Goal: Task Accomplishment & Management: Manage account settings

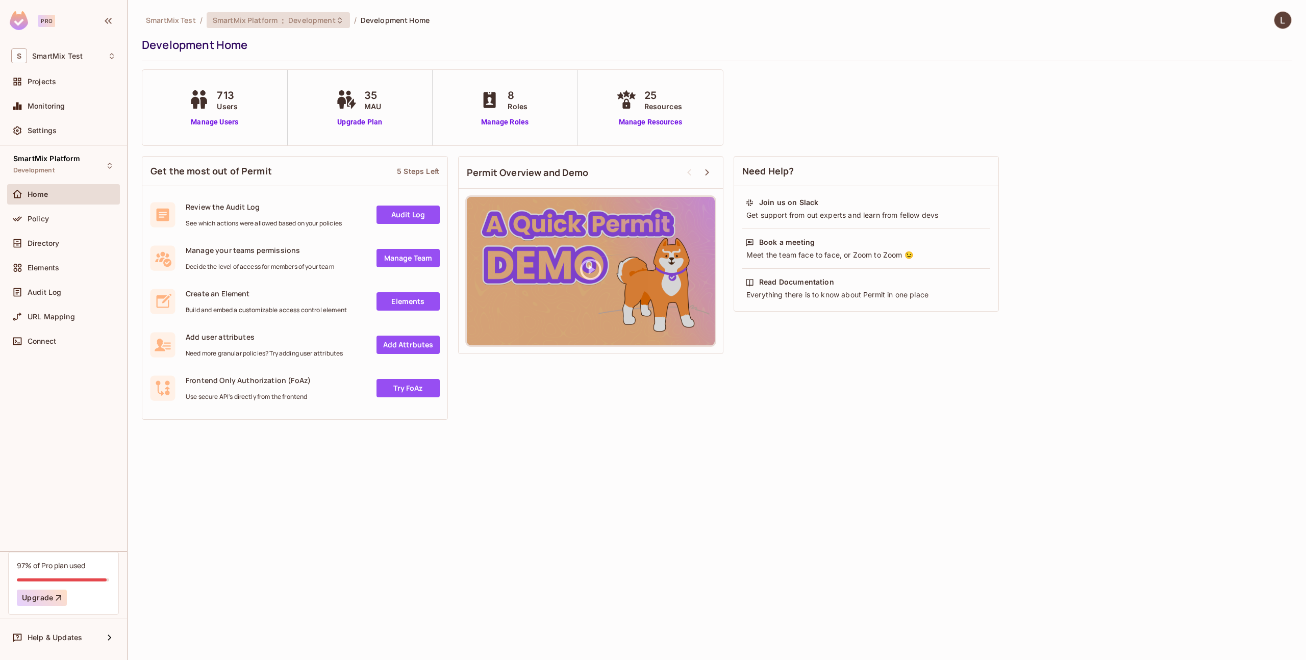
click at [313, 28] on div "SmartMix Platform : Development" at bounding box center [278, 20] width 143 height 16
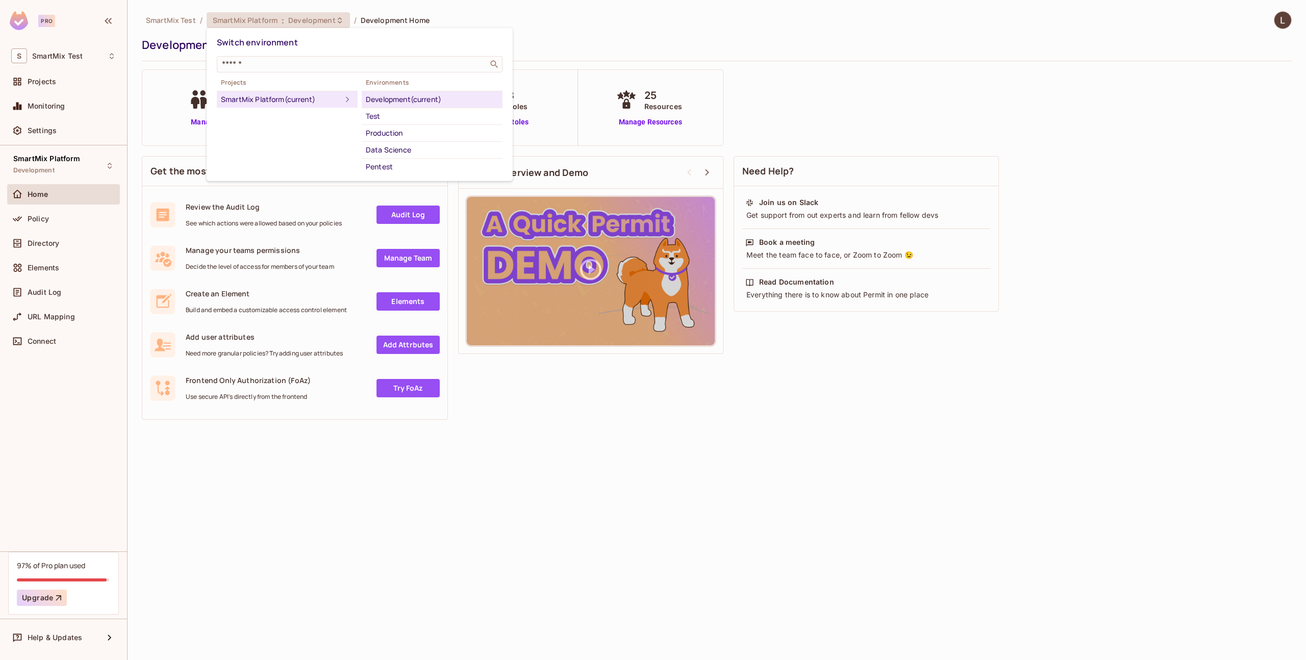
click at [403, 106] on li "Development (current)" at bounding box center [432, 99] width 141 height 17
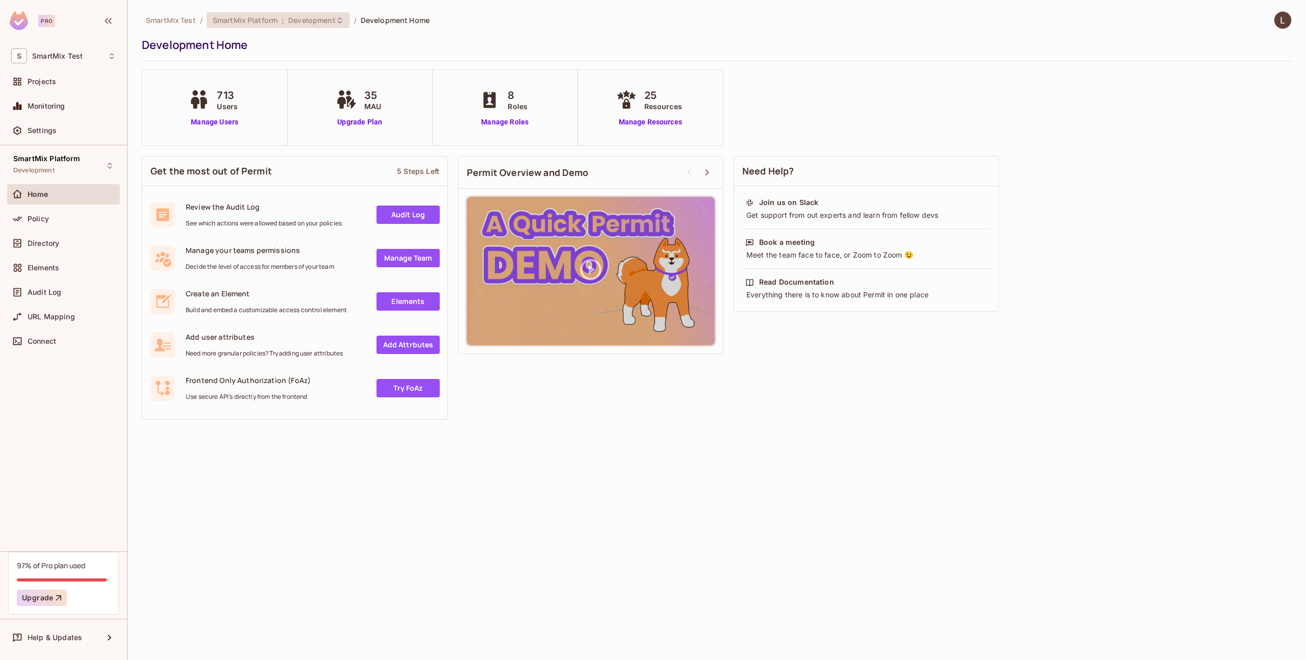
click at [305, 26] on div "SmartMix Platform : Development" at bounding box center [278, 20] width 143 height 16
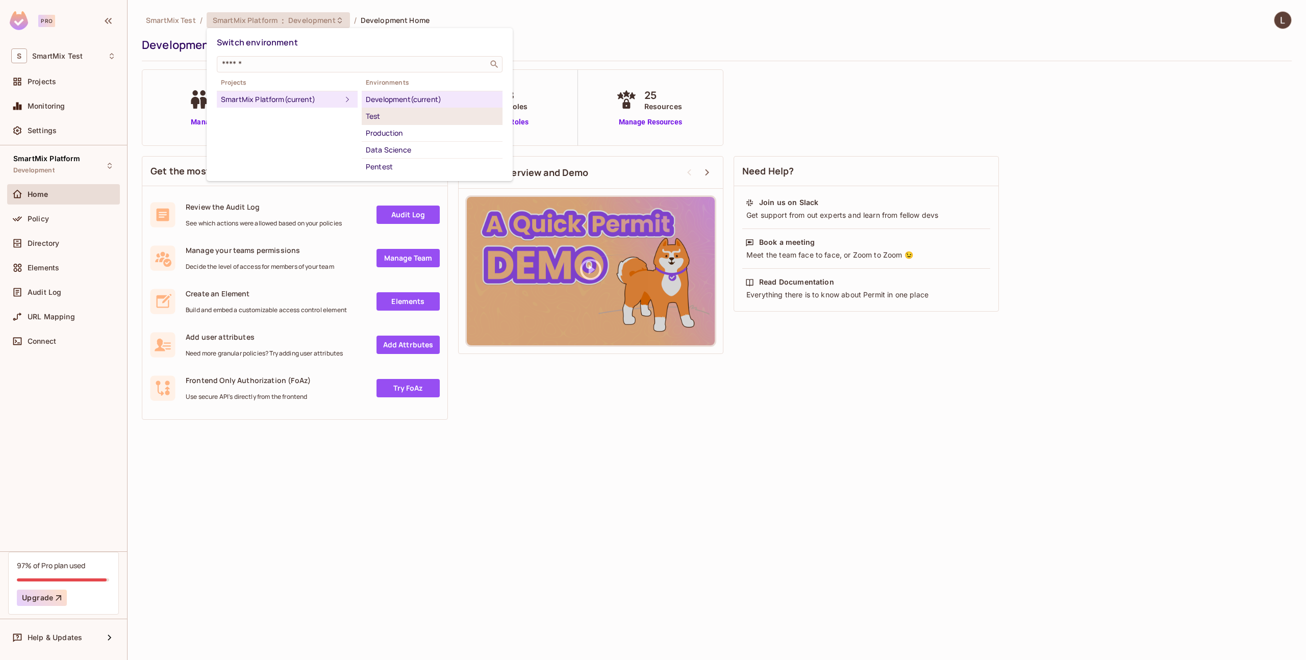
click at [384, 113] on div "Test" at bounding box center [432, 116] width 133 height 12
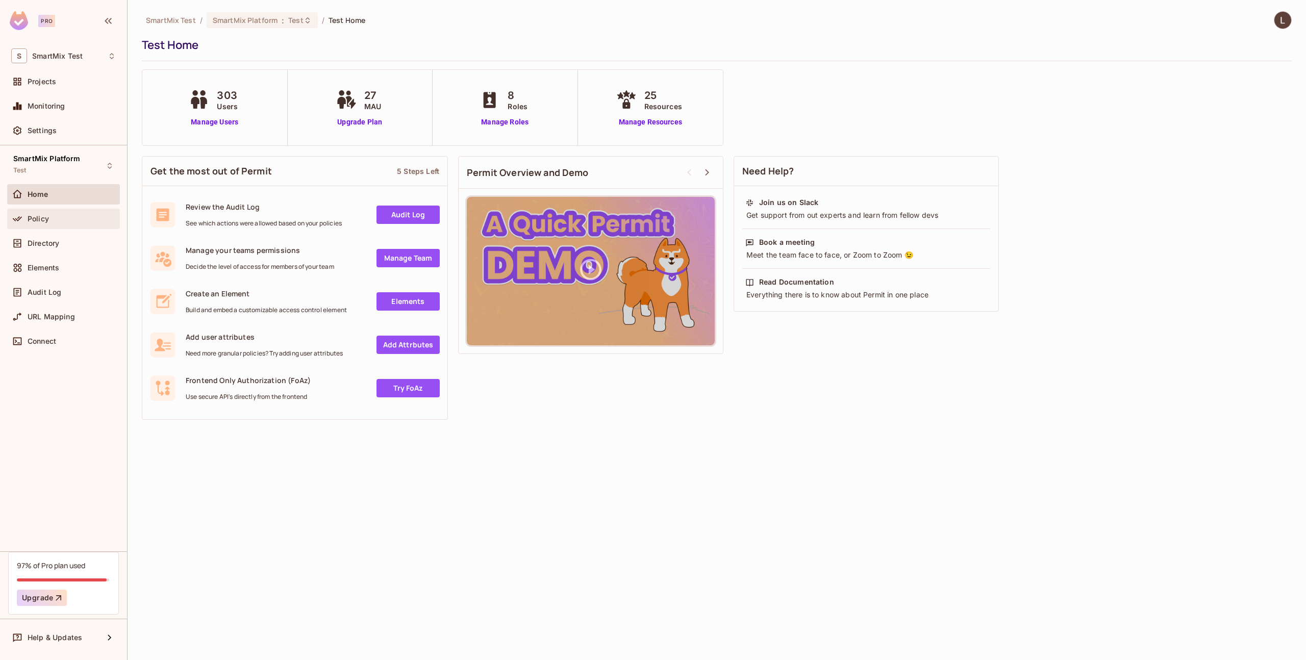
click at [48, 220] on div "Policy" at bounding box center [72, 219] width 88 height 8
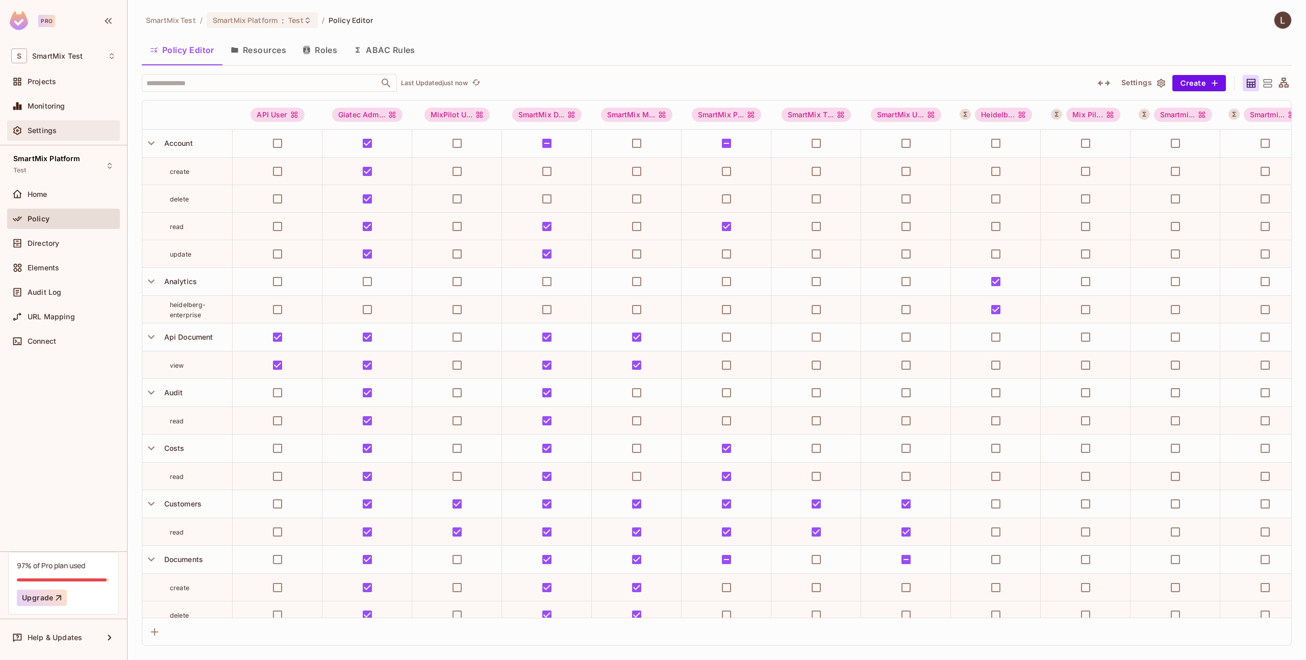
click at [69, 126] on div "Settings" at bounding box center [63, 130] width 105 height 12
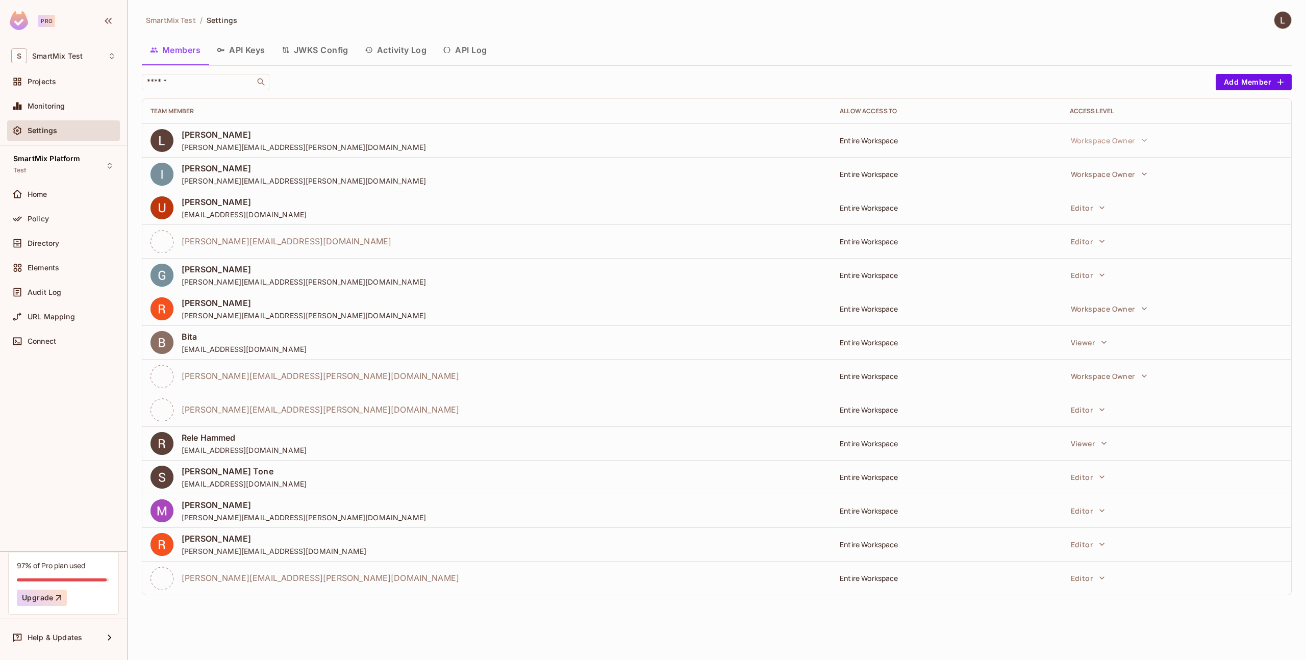
click at [458, 45] on button "API Log" at bounding box center [465, 50] width 60 height 26
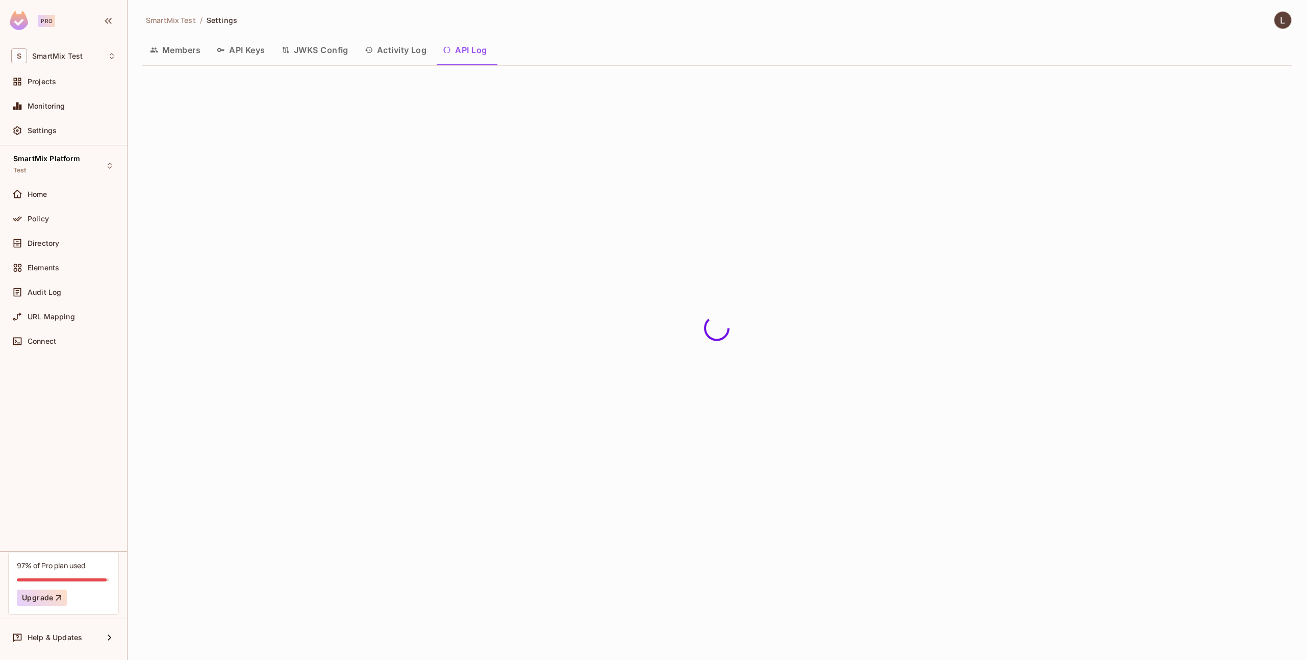
click at [258, 56] on button "API Keys" at bounding box center [241, 50] width 65 height 26
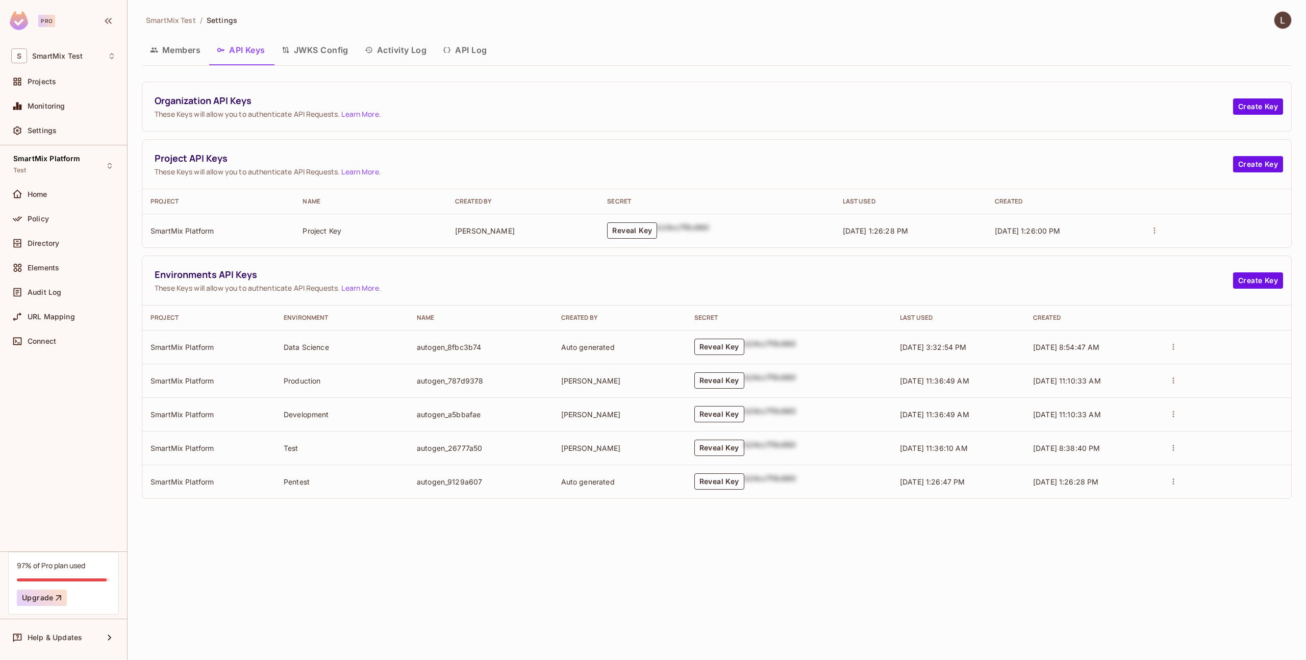
click at [717, 444] on button "Reveal Key" at bounding box center [719, 448] width 50 height 16
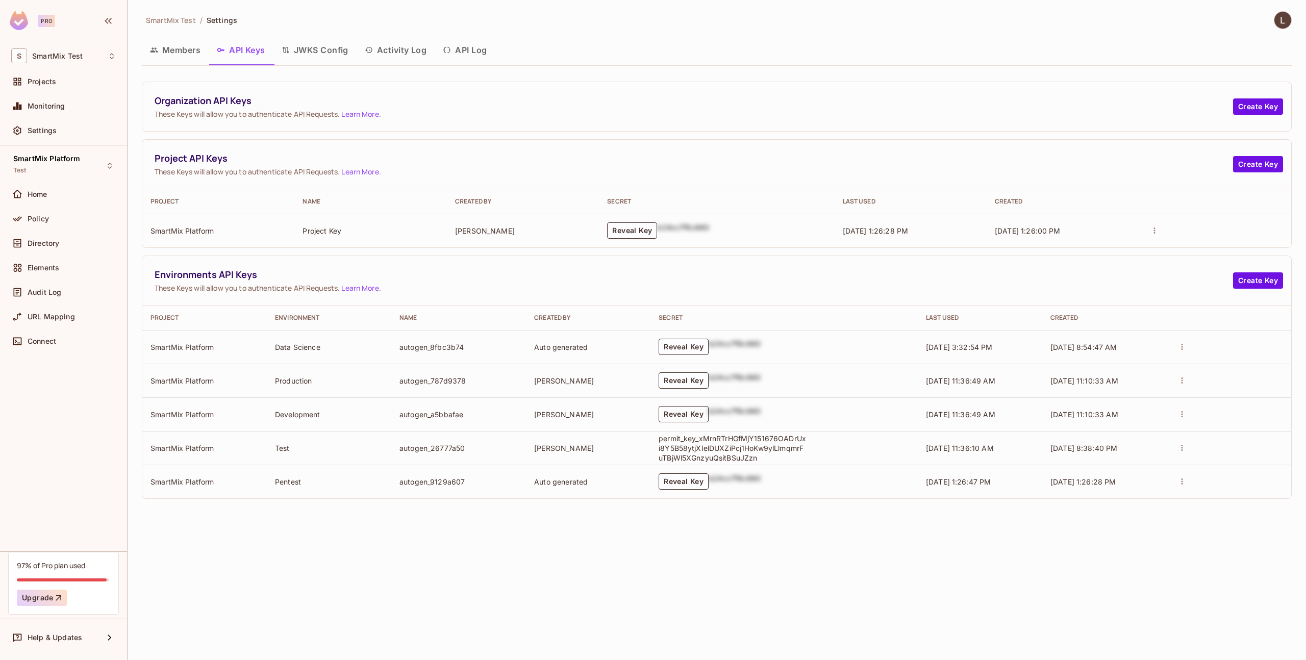
click at [693, 414] on button "Reveal Key" at bounding box center [684, 414] width 50 height 16
click at [692, 382] on button "Reveal Key" at bounding box center [684, 380] width 50 height 16
click at [669, 344] on button "Reveal Key" at bounding box center [684, 347] width 50 height 16
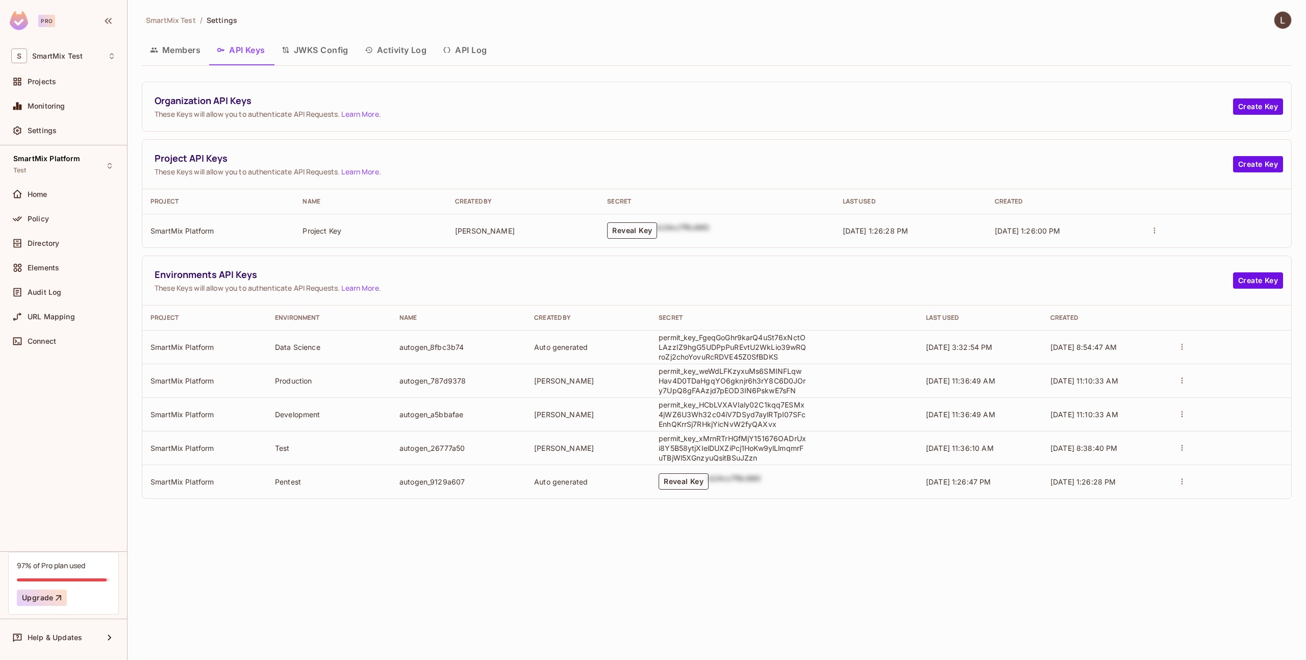
click at [694, 482] on button "Reveal Key" at bounding box center [684, 481] width 50 height 16
click at [644, 235] on button "Reveal Key" at bounding box center [632, 230] width 50 height 16
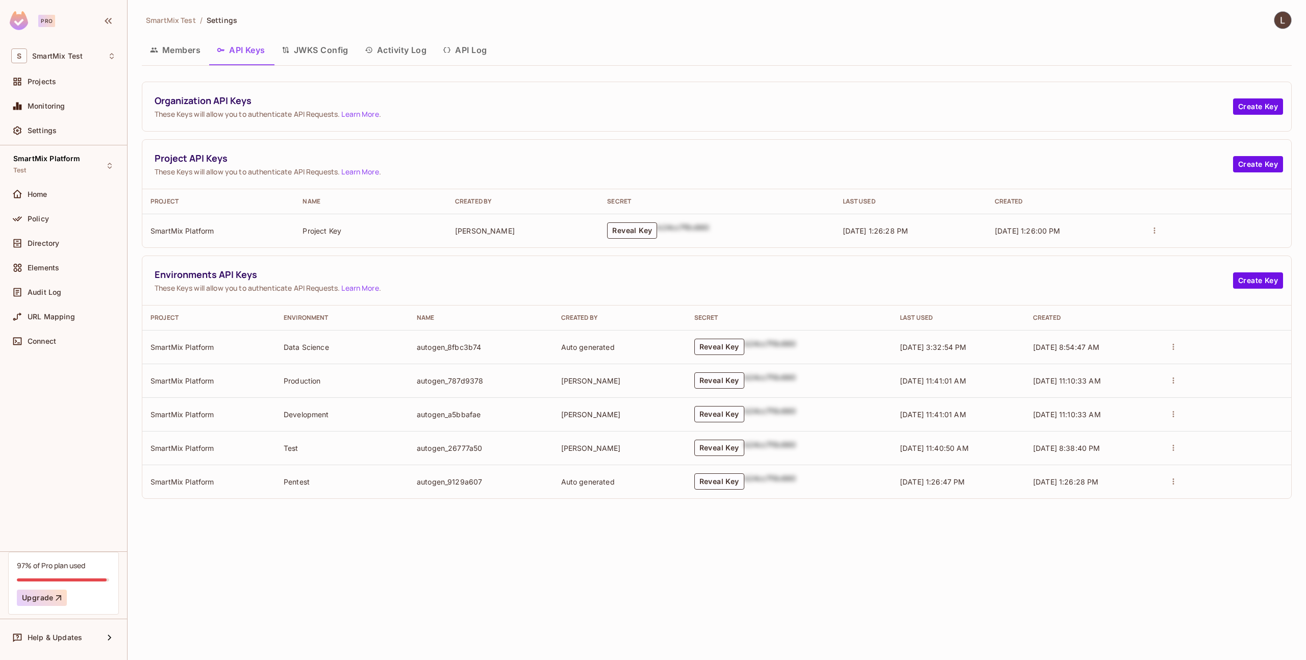
click at [716, 454] on button "Reveal Key" at bounding box center [719, 448] width 50 height 16
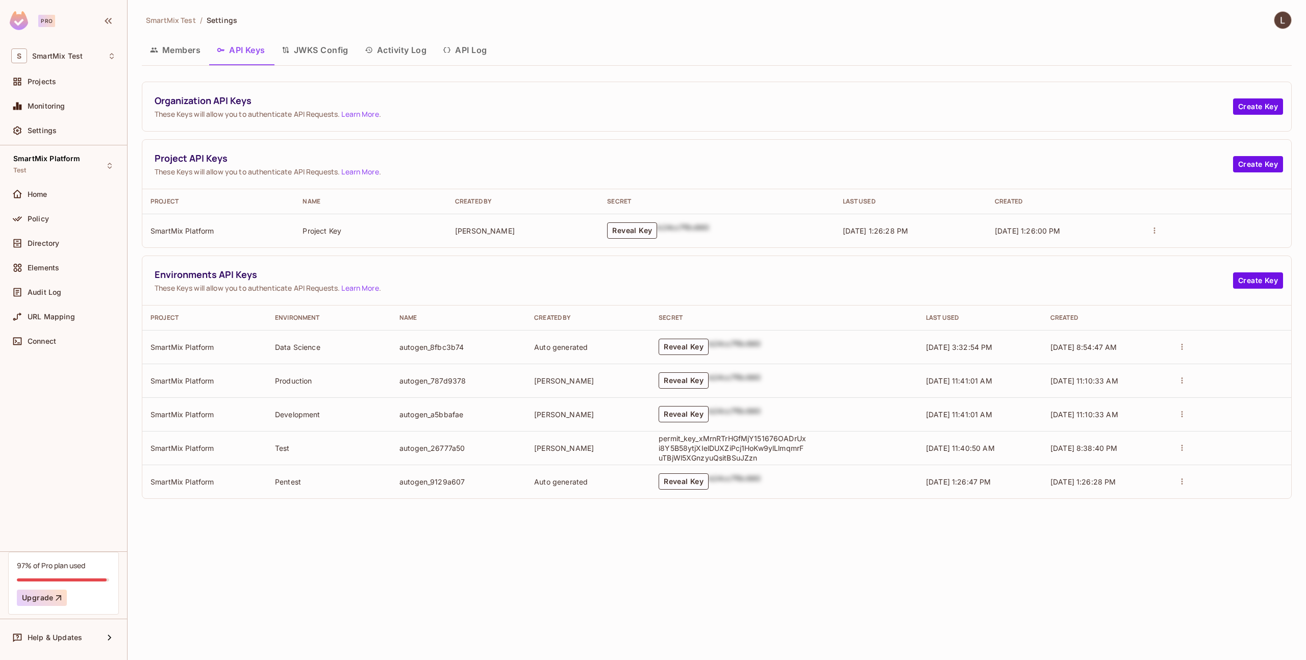
click at [626, 450] on td "[PERSON_NAME]" at bounding box center [588, 448] width 124 height 34
drag, startPoint x: 628, startPoint y: 449, endPoint x: 782, endPoint y: 459, distance: 154.9
click at [782, 459] on tr "SmartMix Platform Test autogen_26777a50 Ian Rintoul permit_key_xMrnRTrHGfMjY151…" at bounding box center [716, 448] width 1149 height 34
click at [1177, 446] on icon "actions" at bounding box center [1181, 447] width 9 height 9
click at [1146, 441] on div at bounding box center [653, 330] width 1306 height 660
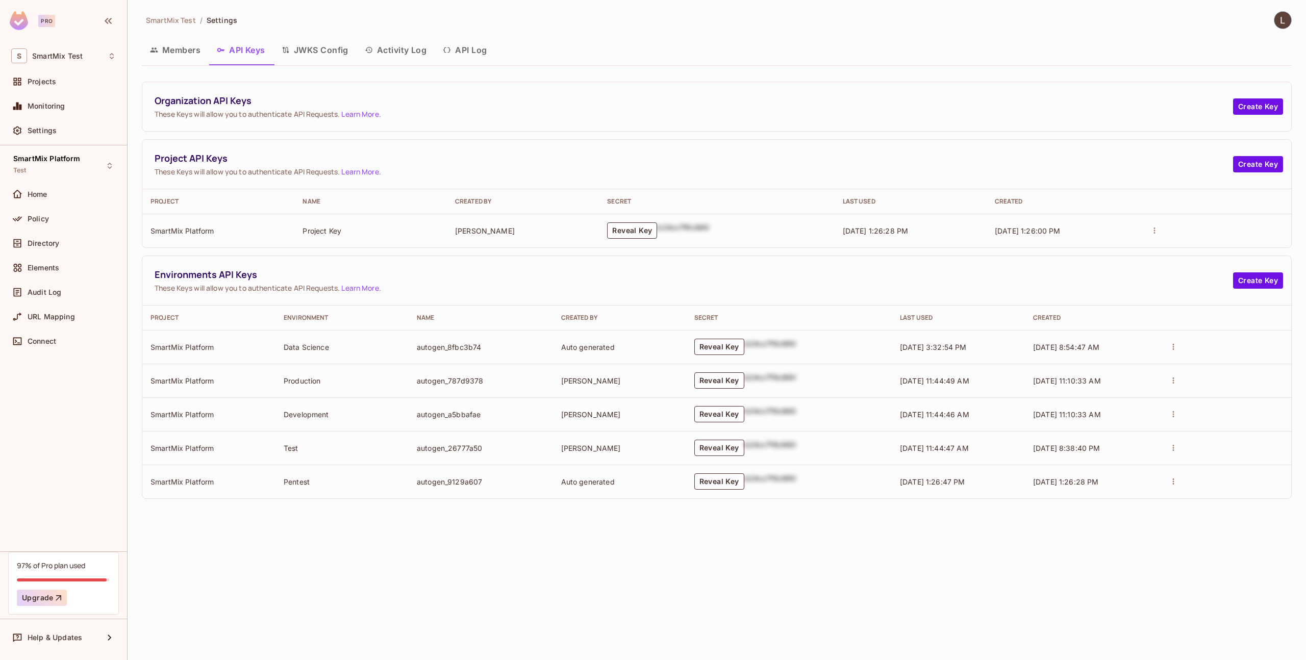
click at [724, 449] on button "Reveal Key" at bounding box center [719, 448] width 50 height 16
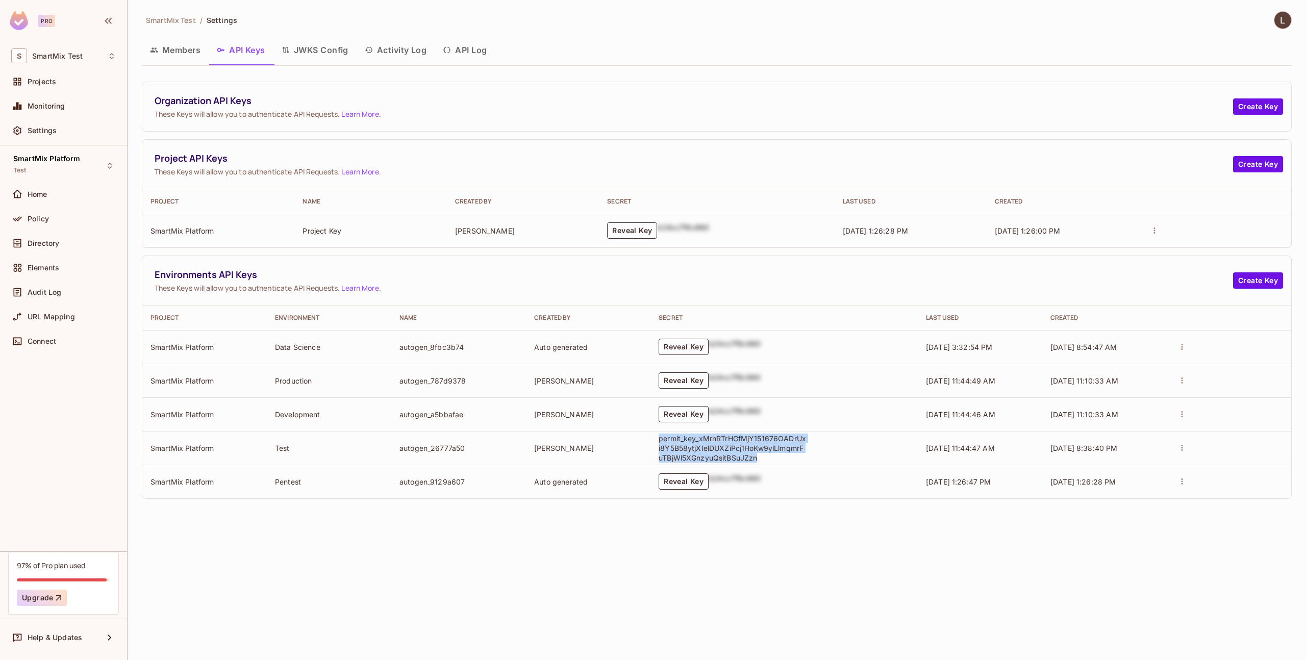
drag, startPoint x: 793, startPoint y: 461, endPoint x: 654, endPoint y: 438, distance: 140.1
click at [654, 438] on td "permit_key_xMrnRTrHGfMjY151676OADrUxi8Y5B58ytjXIelDUXZiPcj1HoKw9ylLlmqmrFuTBjWl…" at bounding box center [783, 448] width 267 height 34
click at [672, 347] on button "Reveal Key" at bounding box center [684, 347] width 50 height 16
click at [682, 374] on button "Reveal Key" at bounding box center [684, 380] width 50 height 16
click at [699, 417] on button "Reveal Key" at bounding box center [684, 414] width 50 height 16
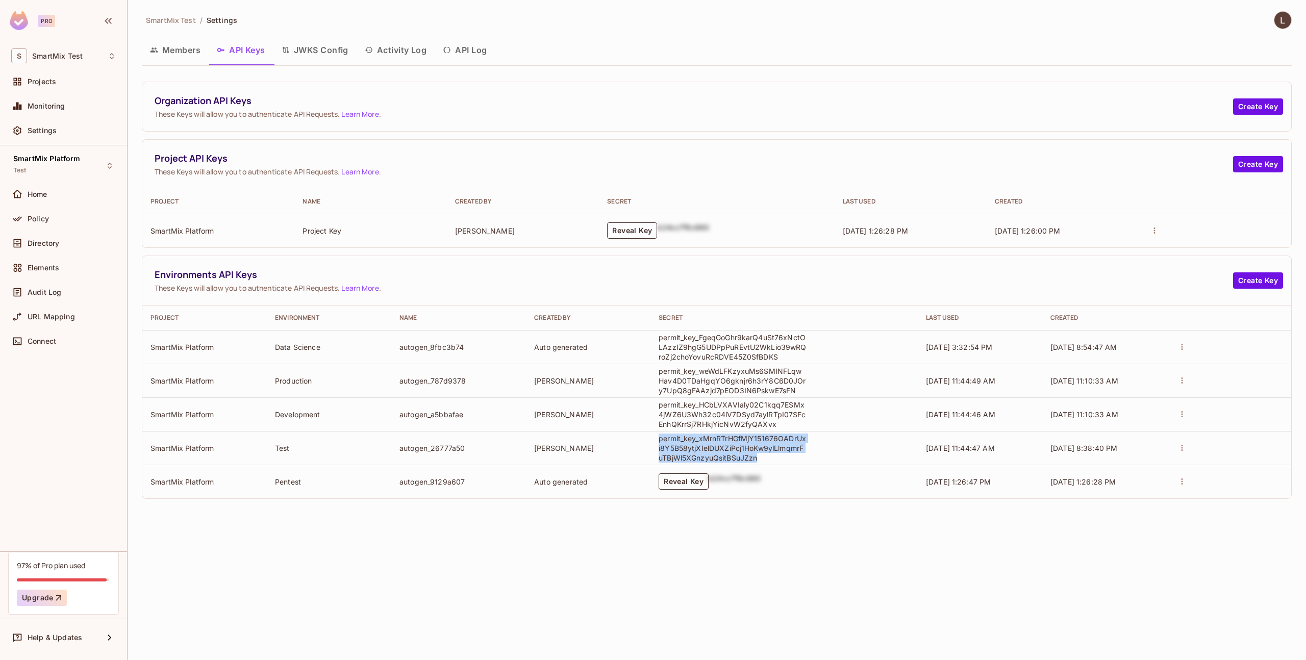
click at [702, 486] on button "Reveal Key" at bounding box center [684, 481] width 50 height 16
click at [762, 536] on div "SmartMix Test / Settings Members API Keys JWKS Config Activity Log API Log Orga…" at bounding box center [717, 330] width 1178 height 660
click at [48, 301] on div "Audit Log" at bounding box center [63, 292] width 113 height 20
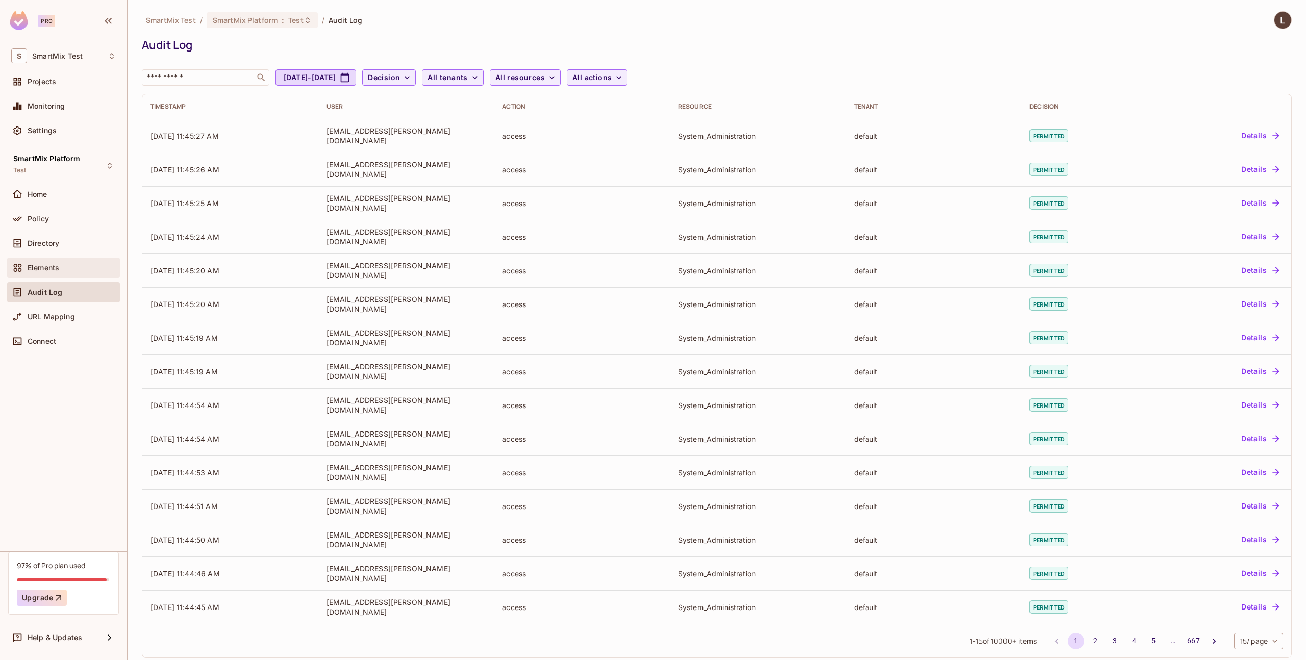
click at [53, 272] on div "Elements" at bounding box center [63, 268] width 105 height 12
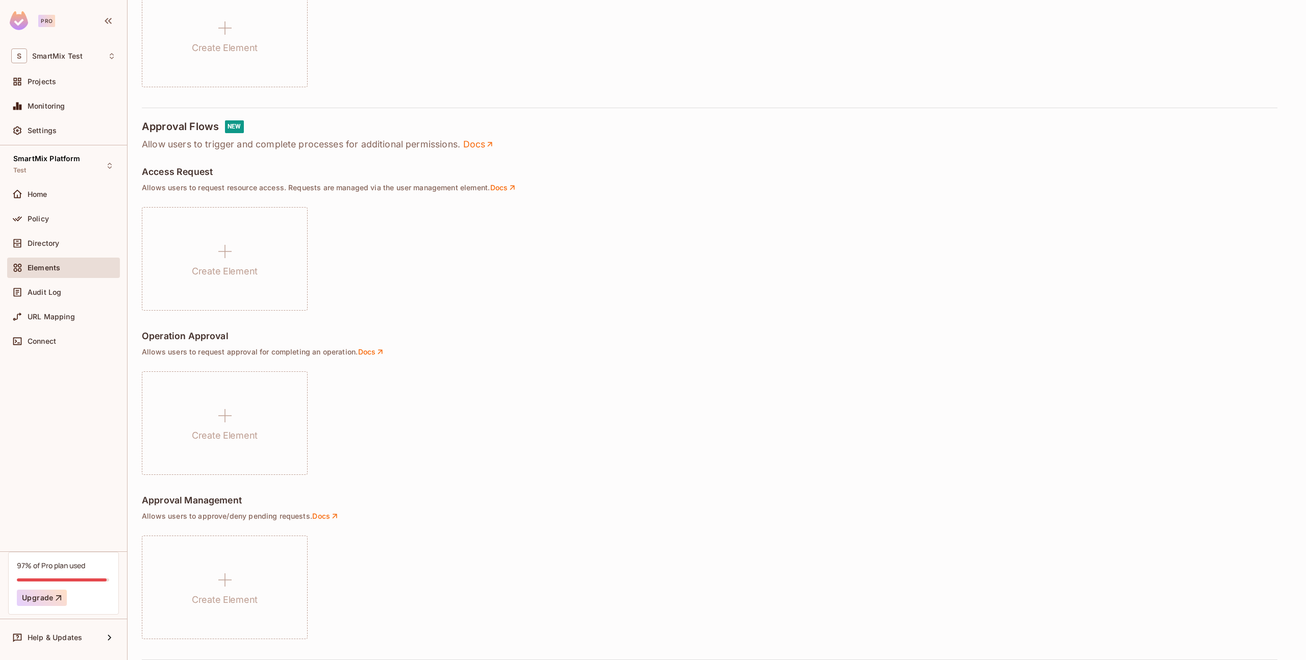
scroll to position [67, 0]
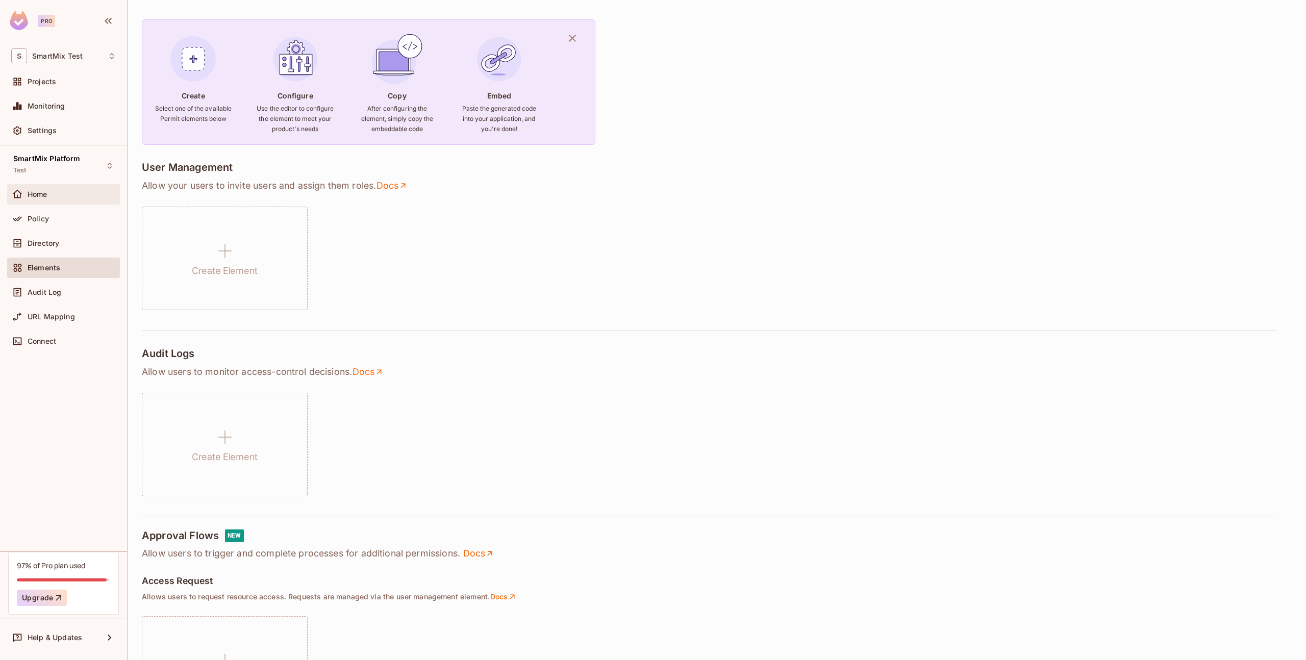
click at [53, 196] on div "Home" at bounding box center [72, 194] width 88 height 8
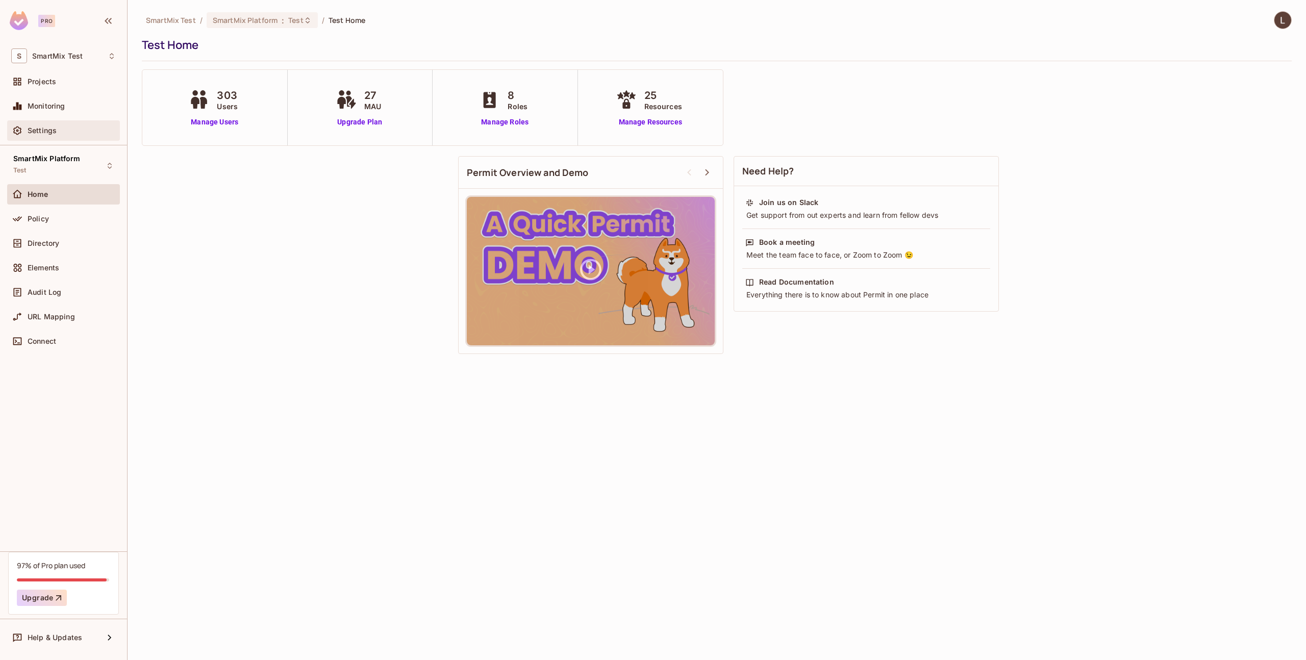
click at [61, 121] on div "Settings" at bounding box center [63, 130] width 113 height 20
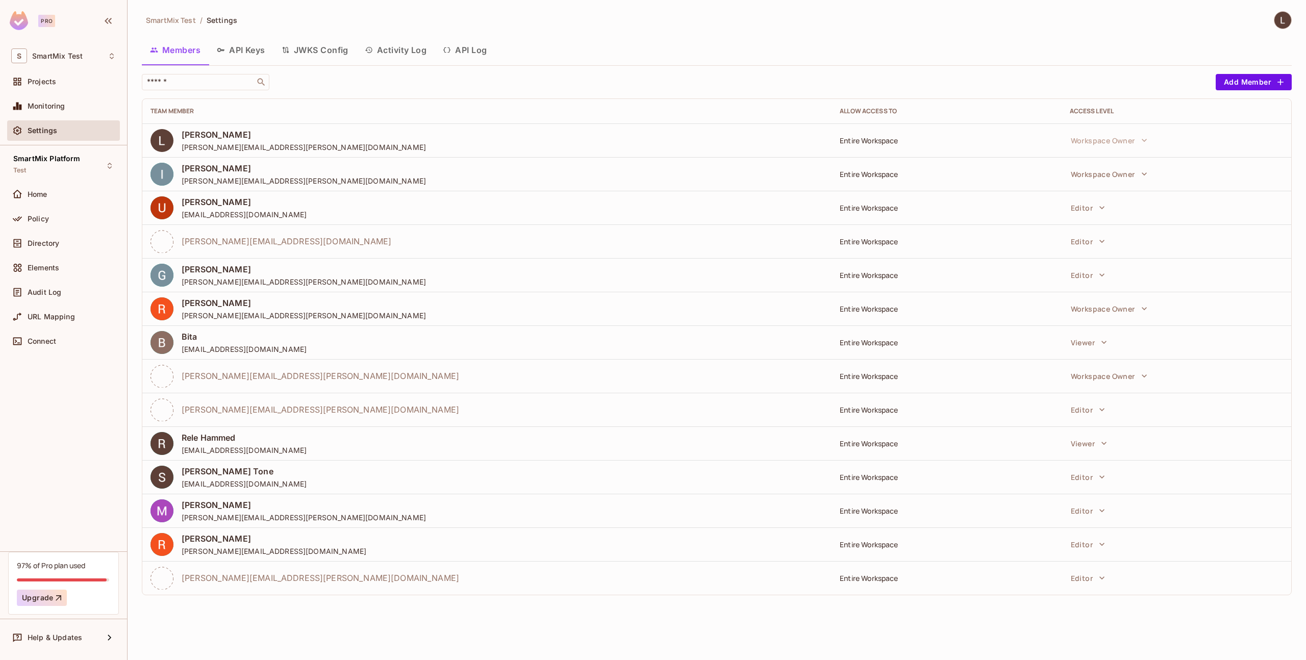
click at [416, 50] on button "Activity Log" at bounding box center [396, 50] width 79 height 26
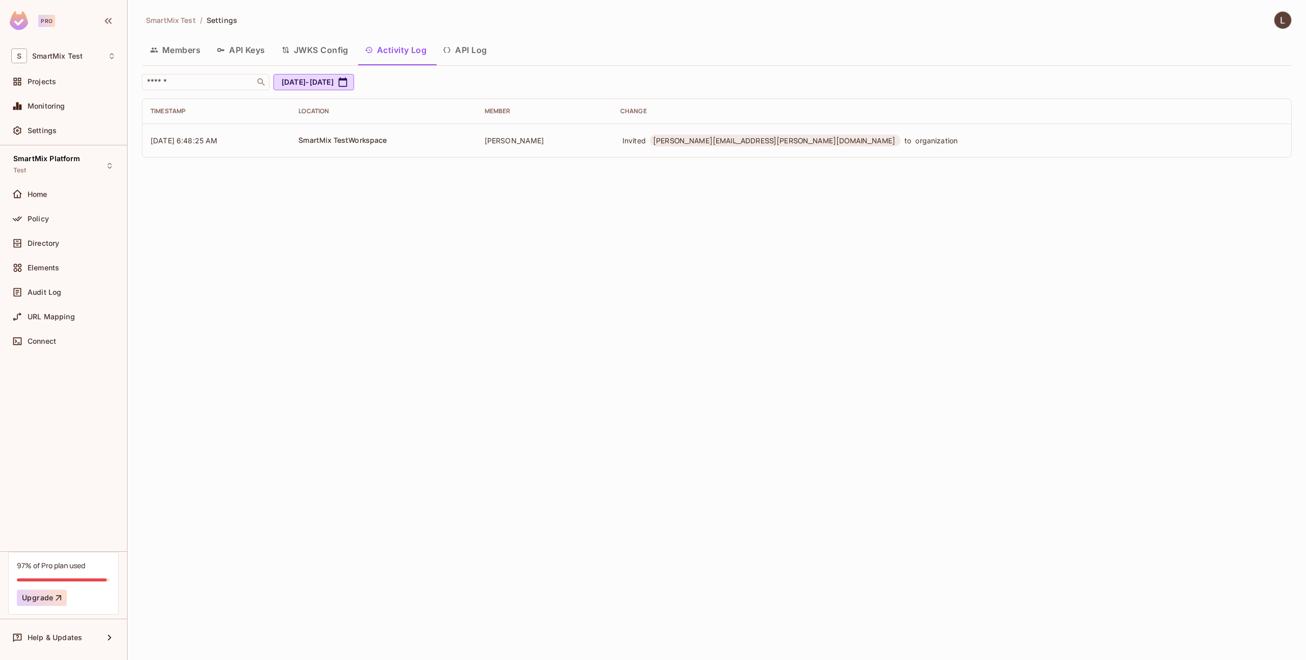
click at [453, 52] on button "API Log" at bounding box center [465, 50] width 60 height 26
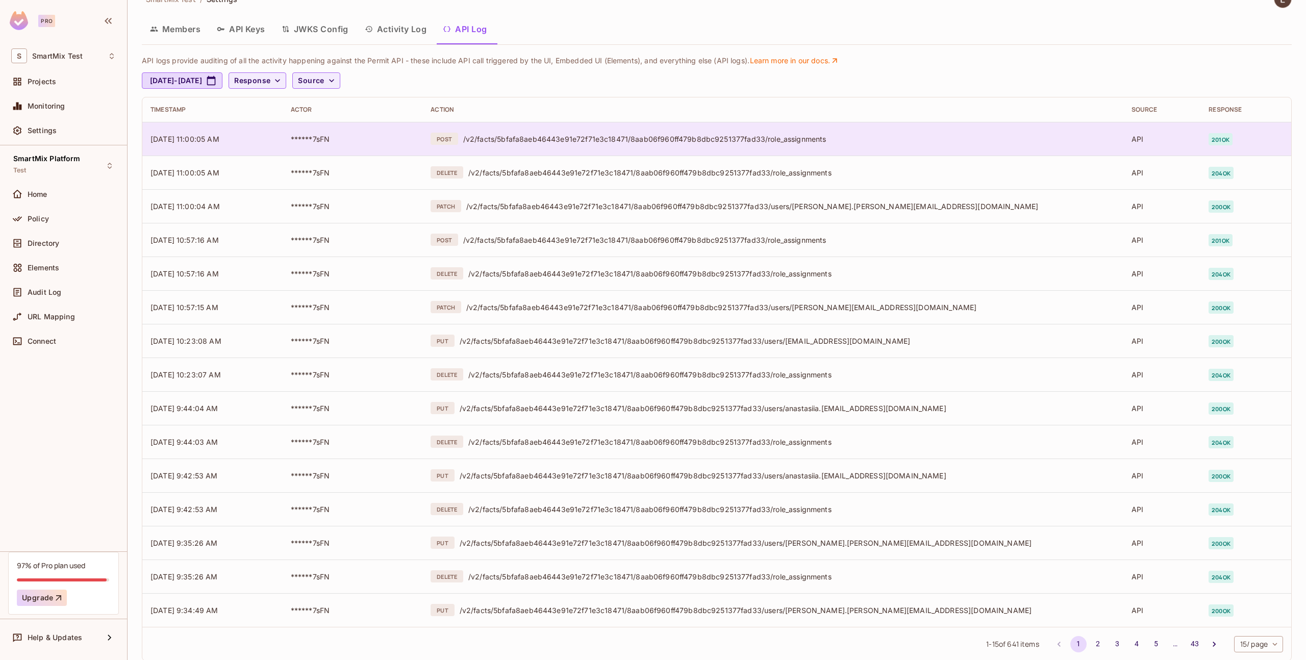
scroll to position [8, 0]
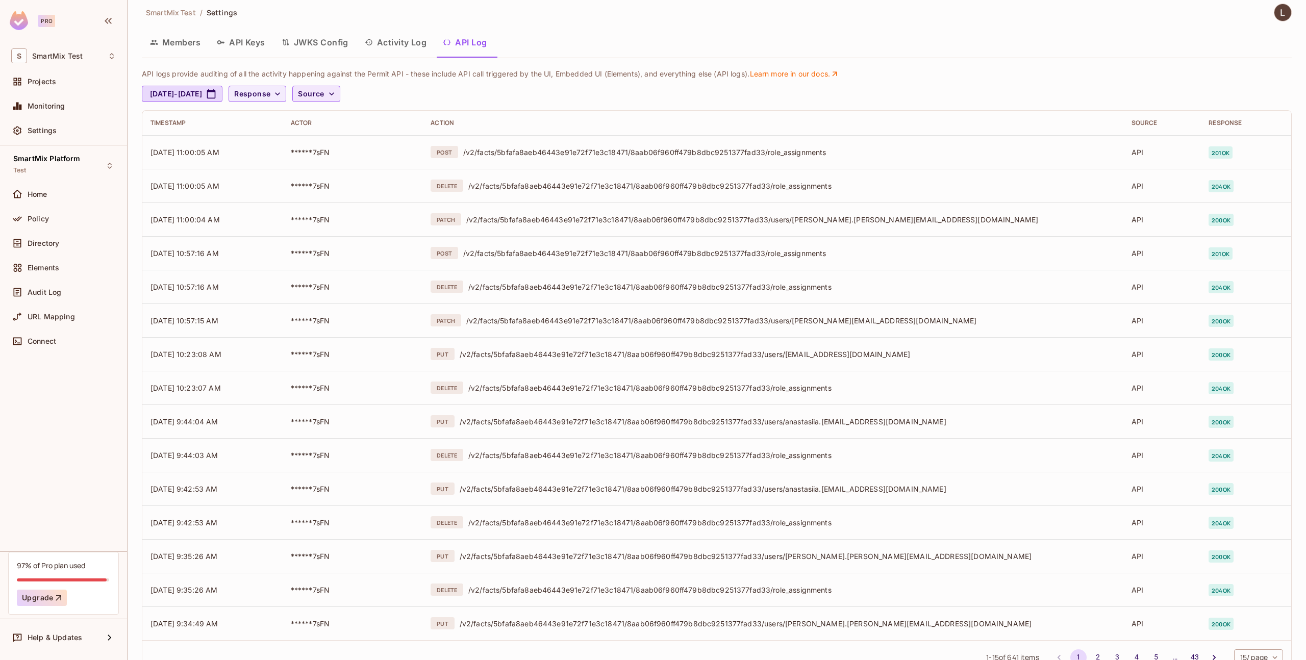
click at [324, 95] on span "Source" at bounding box center [311, 94] width 26 height 13
click at [365, 112] on span "API logs" at bounding box center [367, 117] width 43 height 10
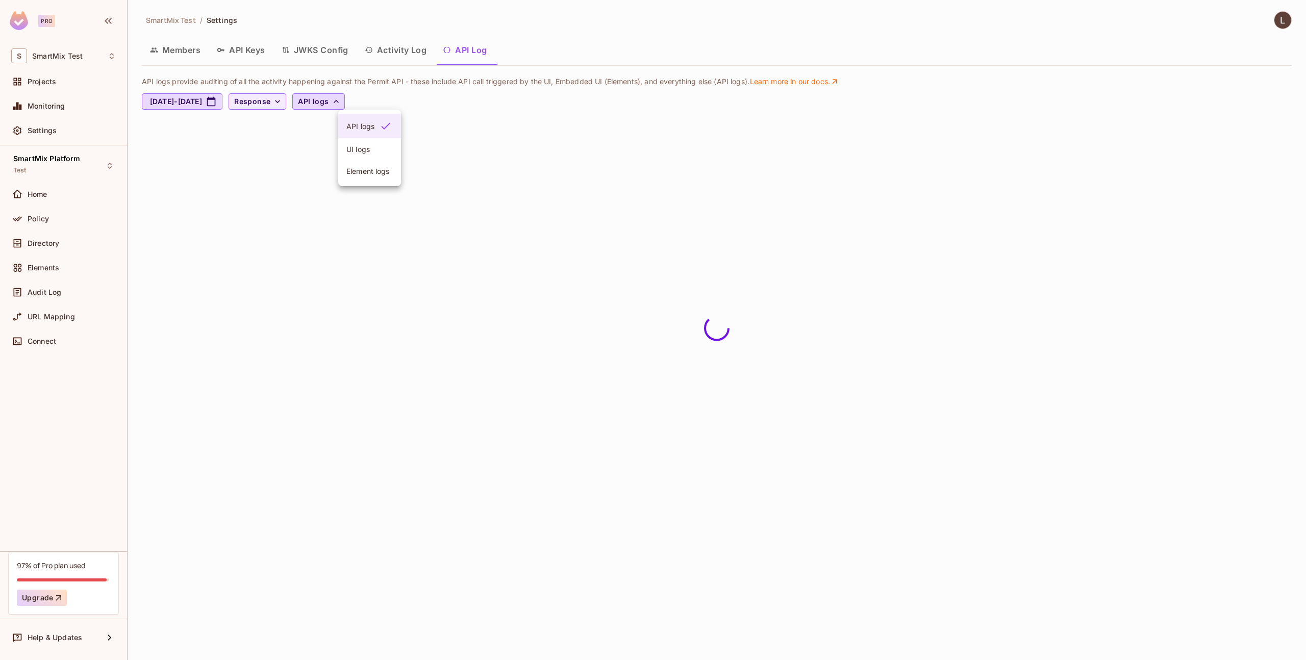
scroll to position [0, 0]
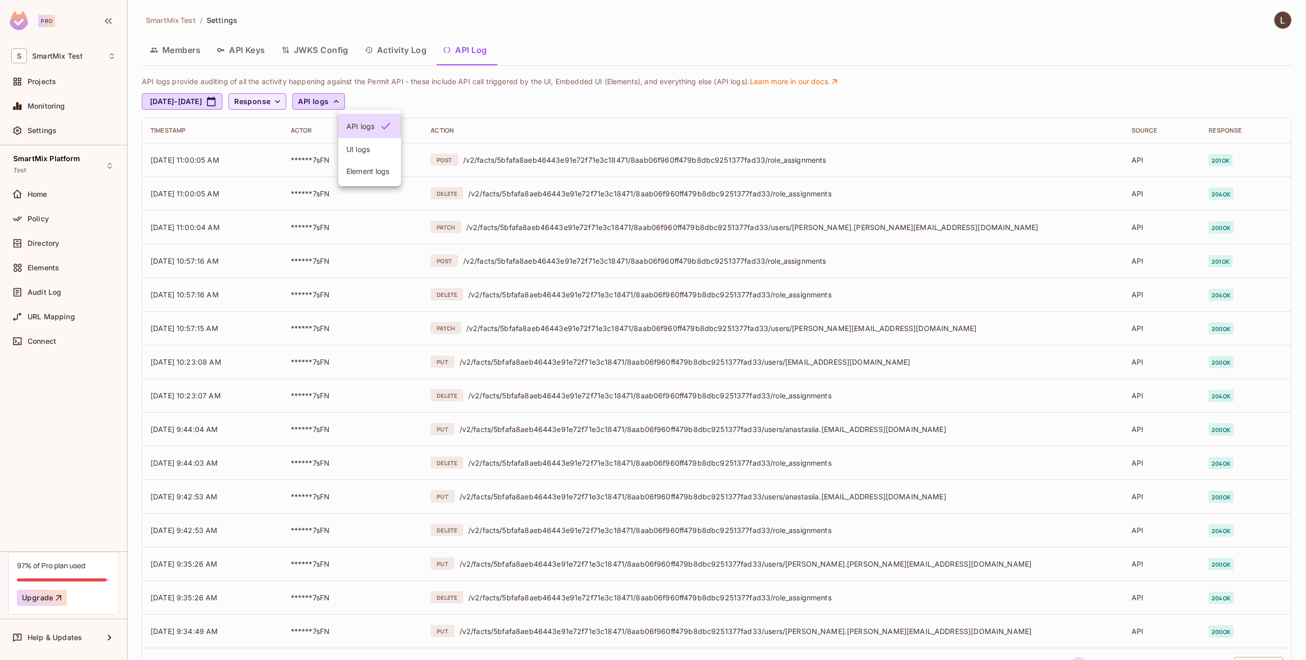
click at [527, 111] on div at bounding box center [653, 330] width 1306 height 660
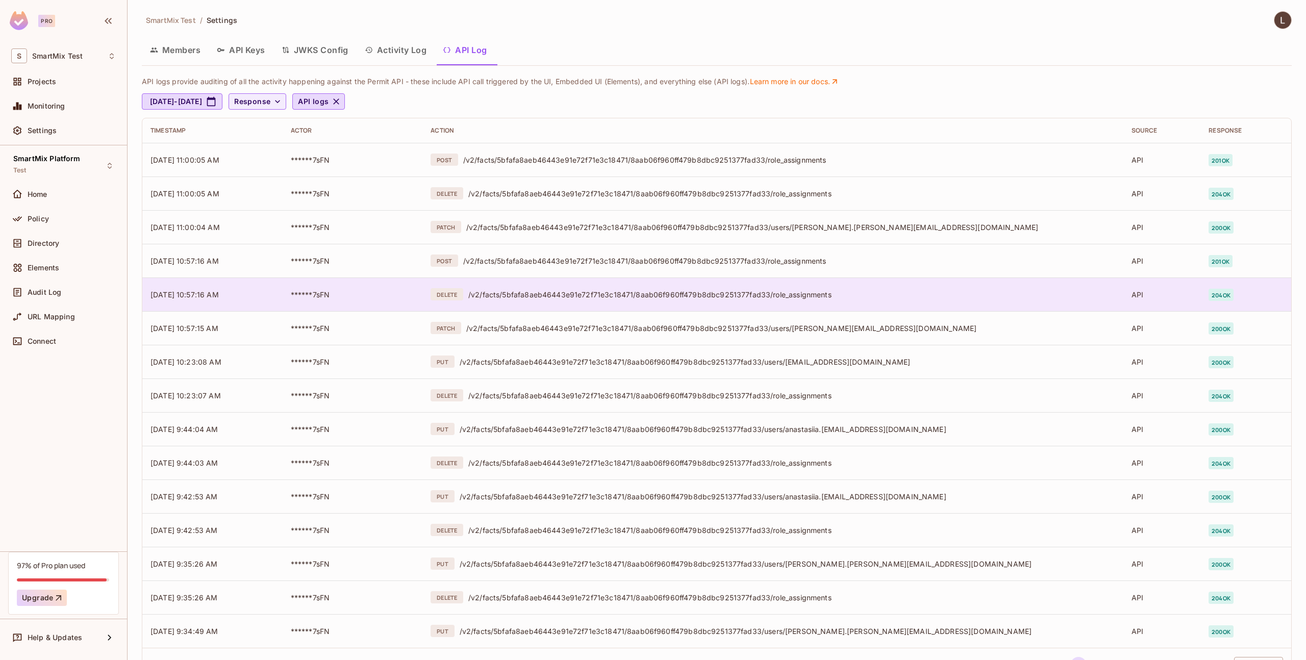
scroll to position [44, 0]
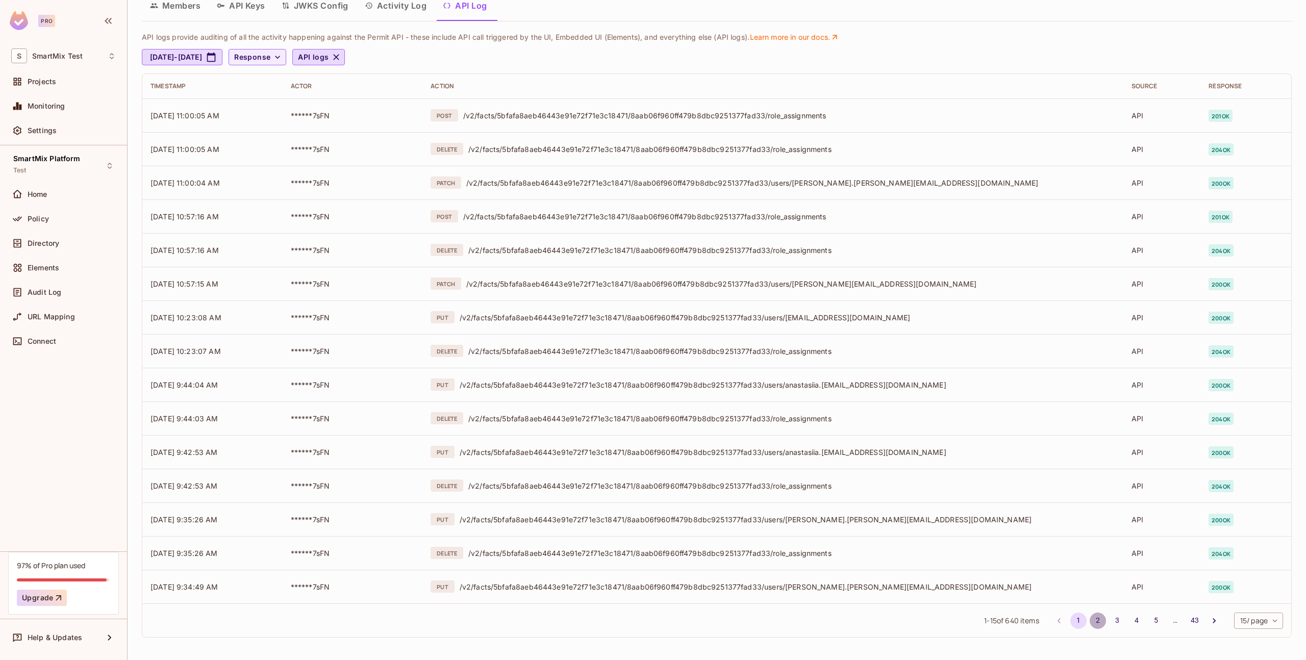
click at [1090, 626] on button "2" at bounding box center [1098, 621] width 16 height 16
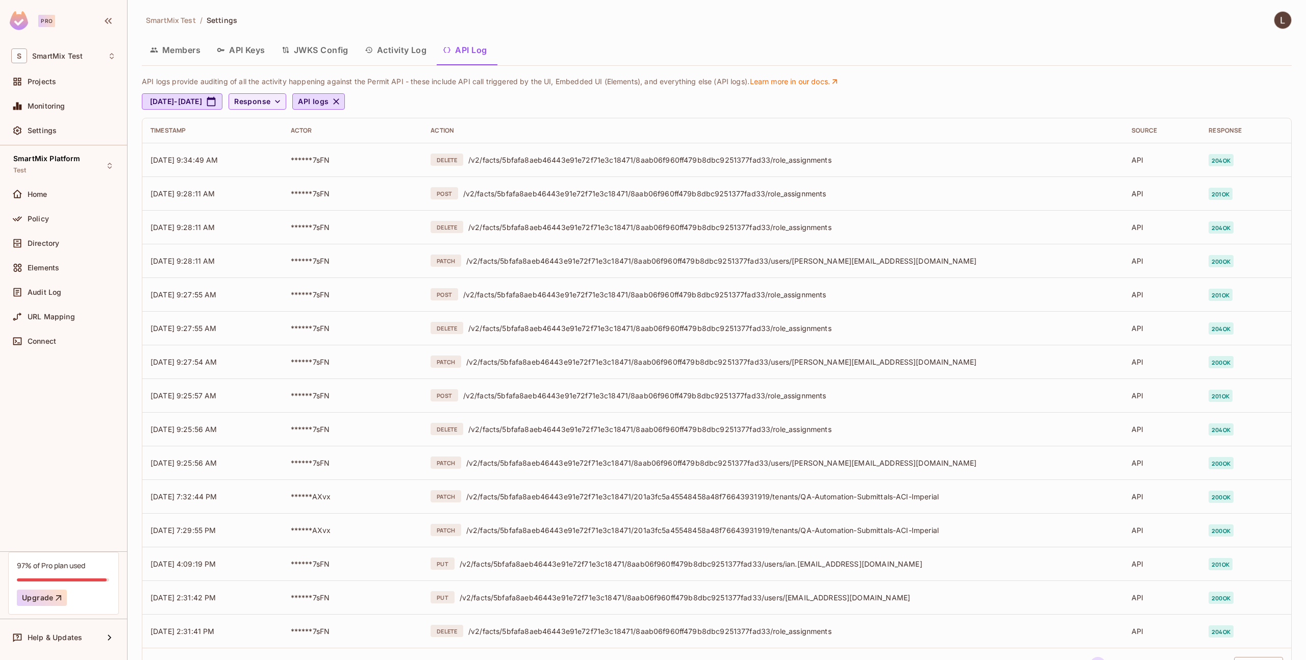
click at [236, 52] on button "API Keys" at bounding box center [241, 50] width 65 height 26
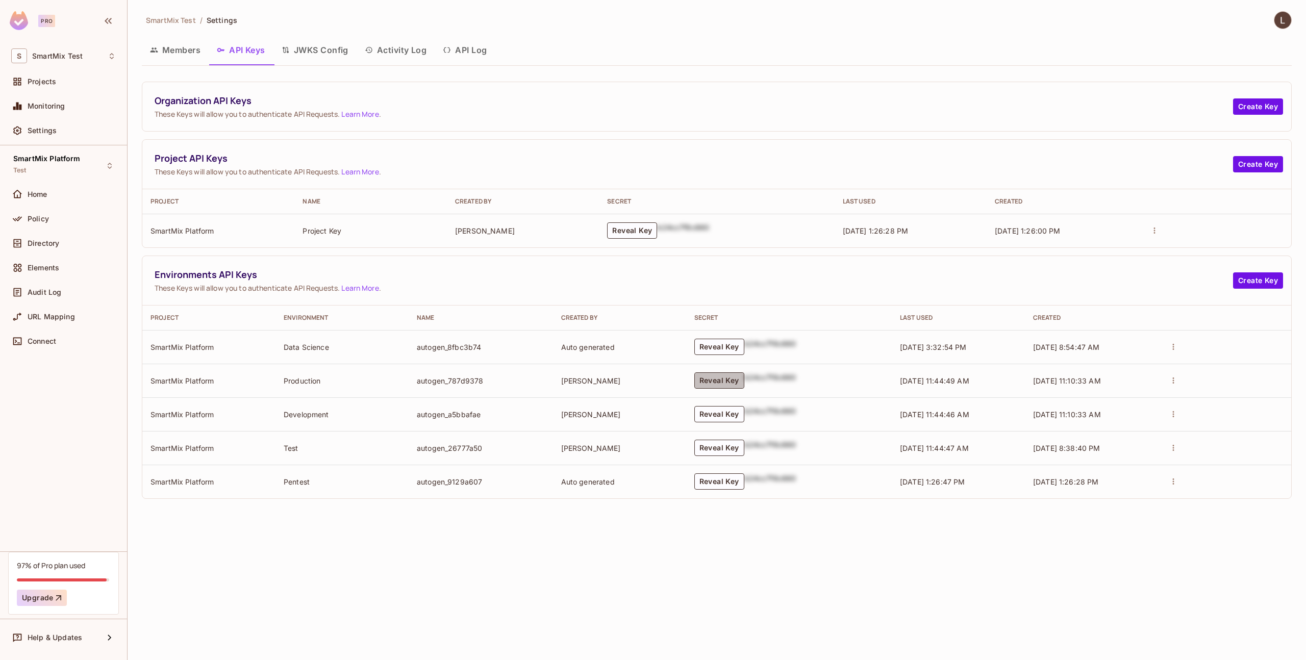
click at [723, 386] on button "Reveal Key" at bounding box center [719, 380] width 50 height 16
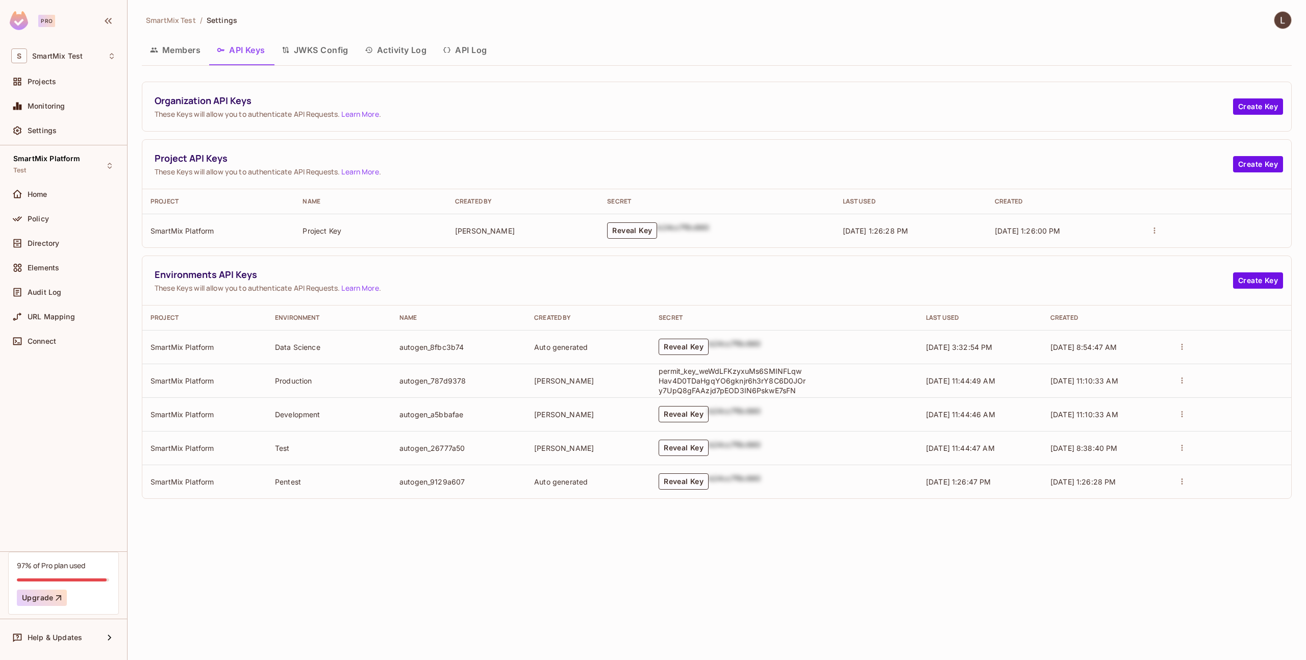
click at [698, 418] on button "Reveal Key" at bounding box center [684, 414] width 50 height 16
click at [692, 442] on button "Reveal Key" at bounding box center [684, 448] width 50 height 16
click at [702, 481] on button "Reveal Key" at bounding box center [684, 481] width 50 height 16
click at [458, 42] on button "API Log" at bounding box center [465, 50] width 60 height 26
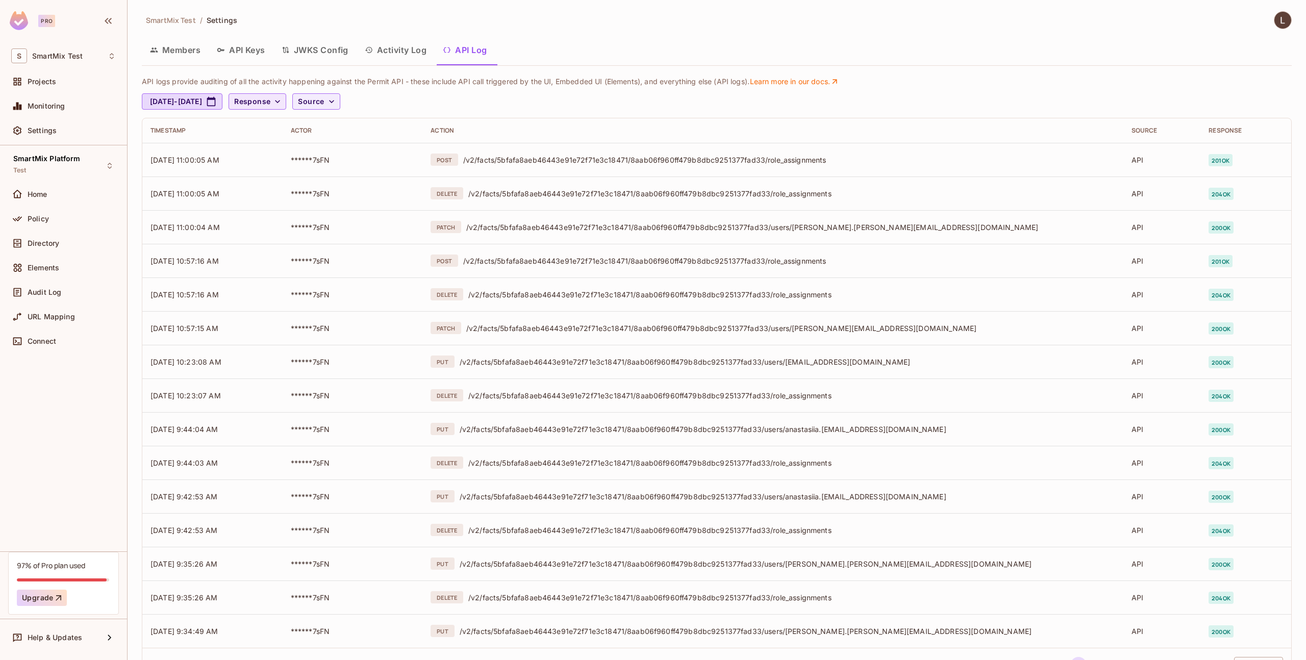
click at [280, 103] on icon "button" at bounding box center [277, 101] width 5 height 3
click at [555, 112] on div at bounding box center [653, 330] width 1306 height 660
click at [286, 108] on button "Response" at bounding box center [258, 101] width 58 height 16
click at [305, 143] on li "401" at bounding box center [300, 139] width 51 height 22
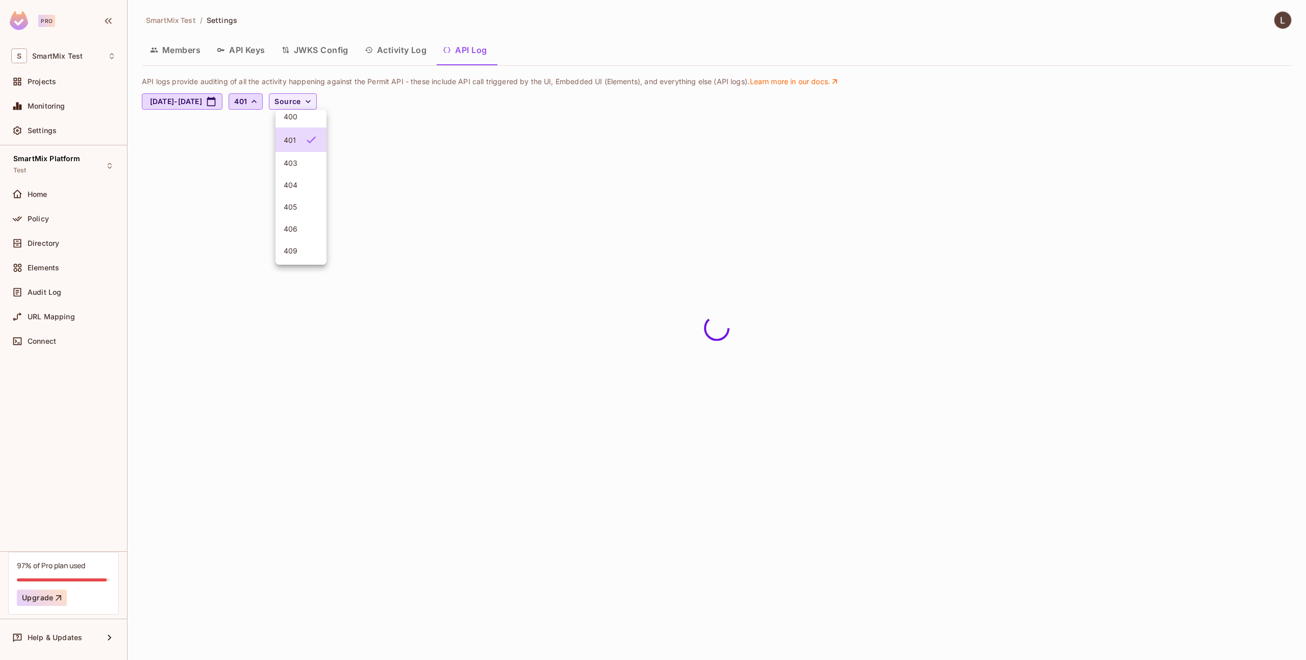
click at [523, 104] on div at bounding box center [653, 330] width 1306 height 660
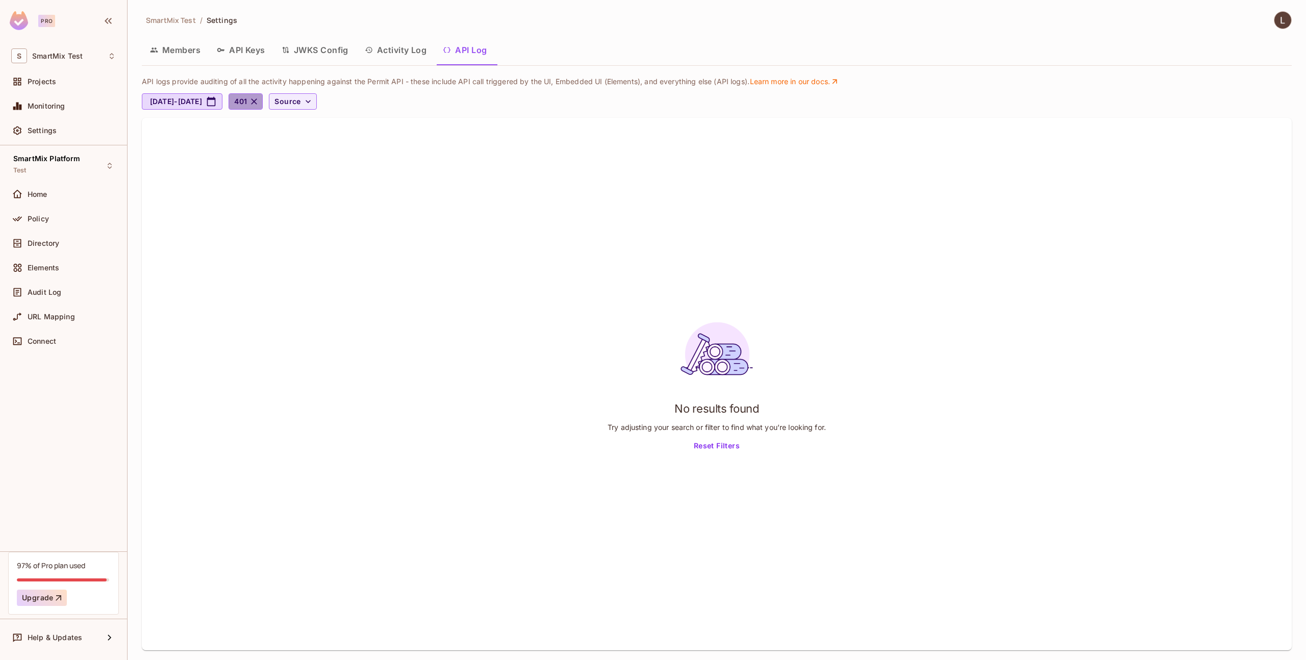
click at [259, 99] on icon "button" at bounding box center [254, 101] width 10 height 10
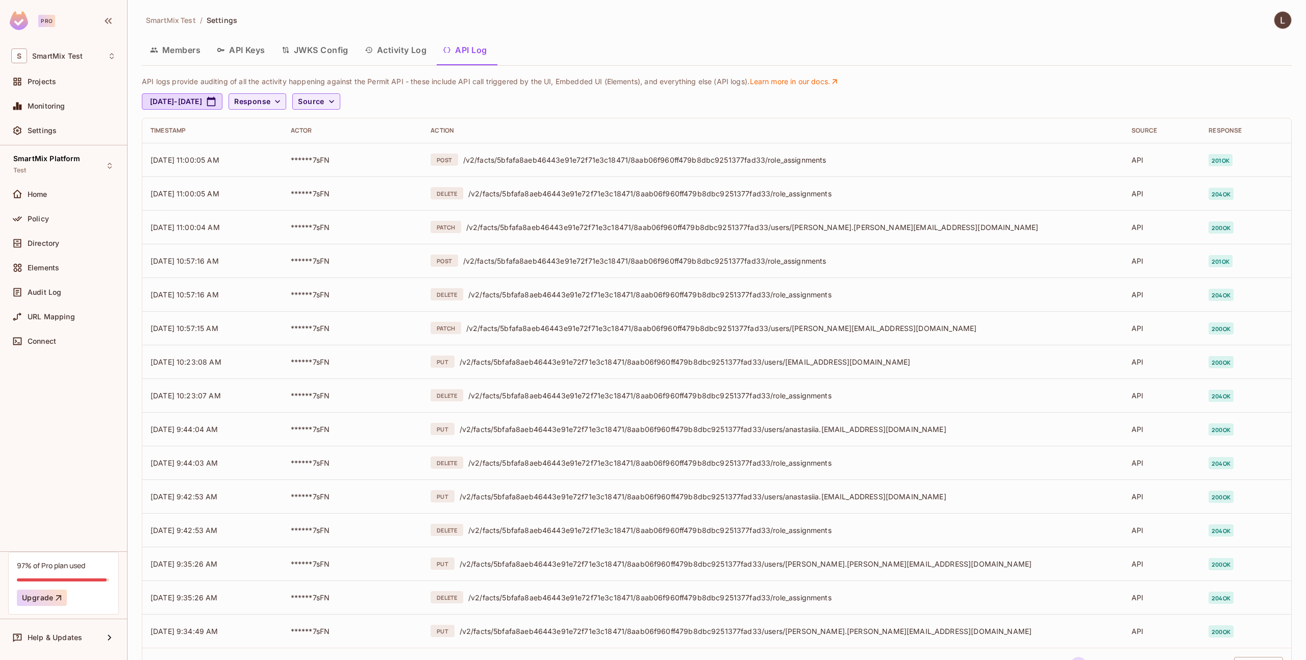
click at [401, 57] on button "Activity Log" at bounding box center [396, 50] width 79 height 26
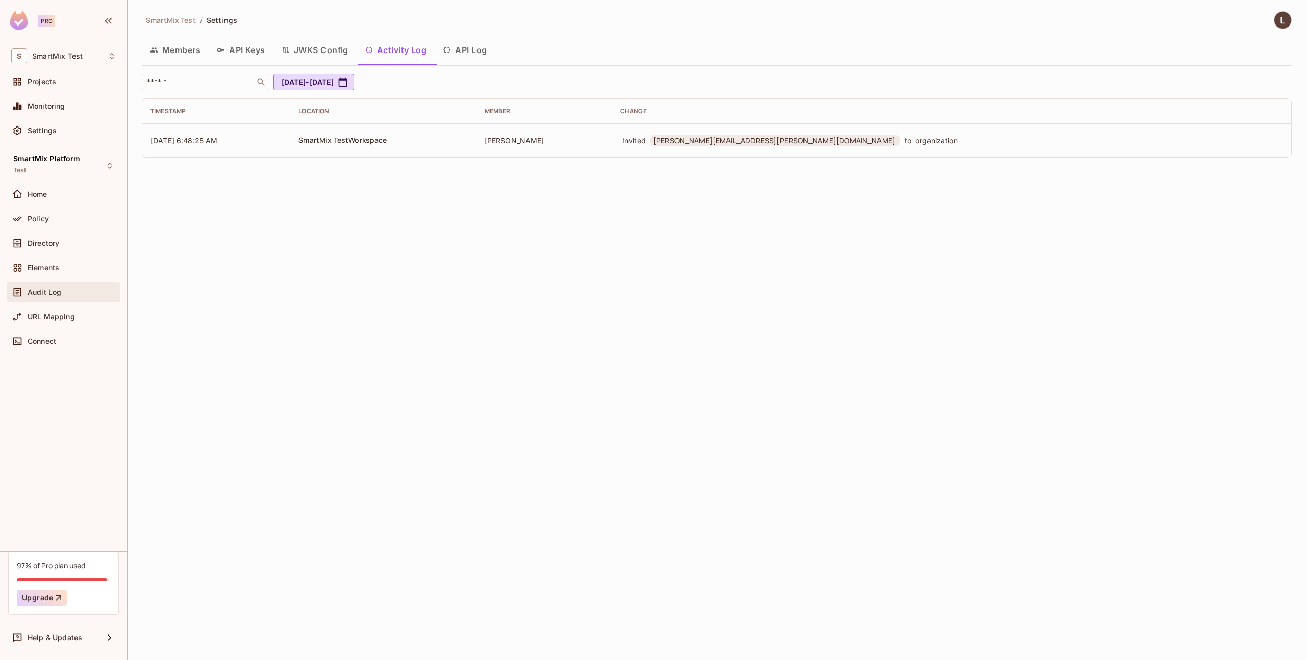
click at [57, 300] on div "Audit Log" at bounding box center [63, 292] width 113 height 20
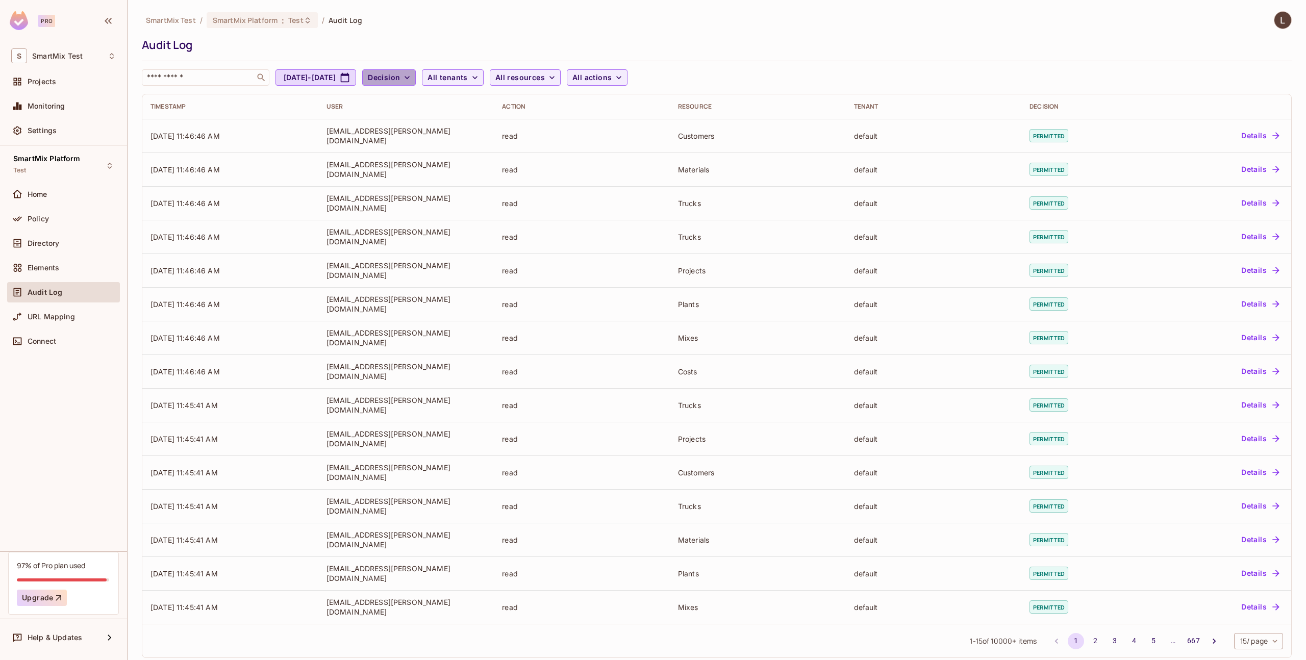
click at [400, 80] on span "Decision" at bounding box center [384, 77] width 32 height 13
click at [439, 64] on div at bounding box center [653, 330] width 1306 height 660
click at [545, 75] on span "All resources" at bounding box center [519, 77] width 49 height 13
click at [555, 75] on div at bounding box center [653, 330] width 1306 height 660
click at [612, 76] on span "All actions" at bounding box center [591, 77] width 39 height 13
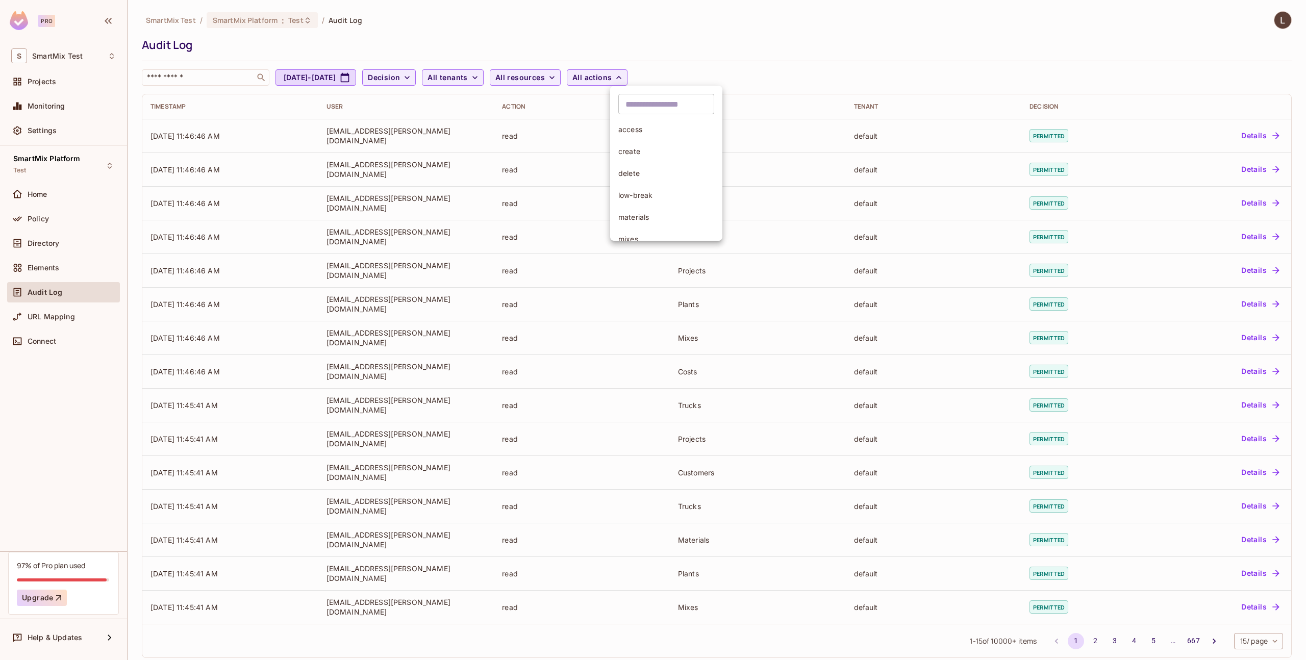
click at [647, 76] on div at bounding box center [653, 330] width 1306 height 660
